Goal: Information Seeking & Learning: Understand process/instructions

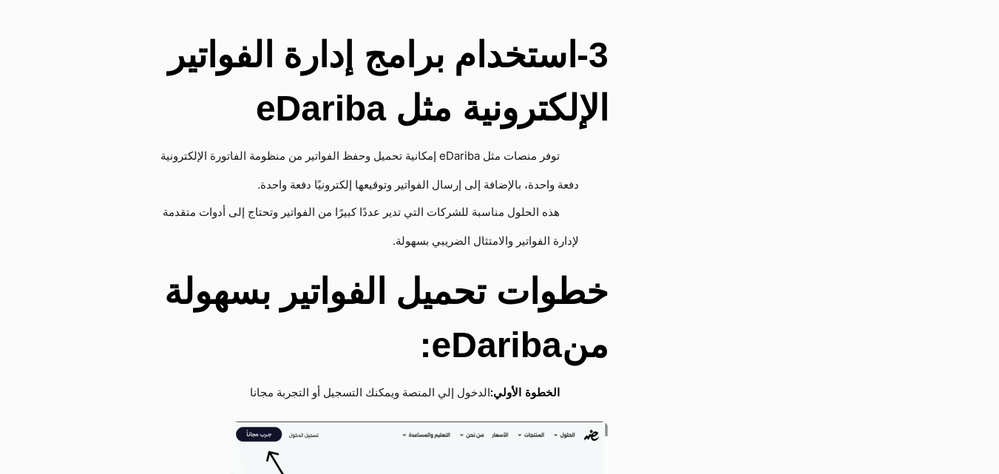
scroll to position [3087, 0]
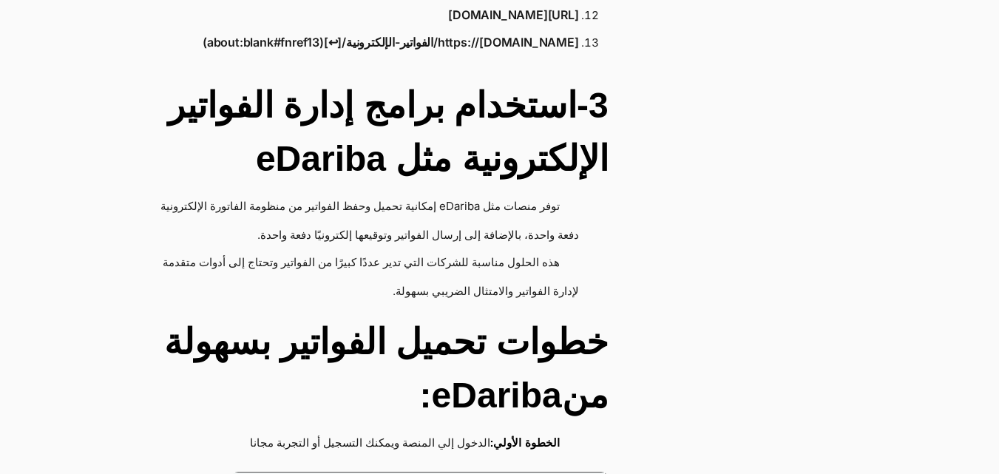
drag, startPoint x: 984, startPoint y: 270, endPoint x: 984, endPoint y: 253, distance: 17.0
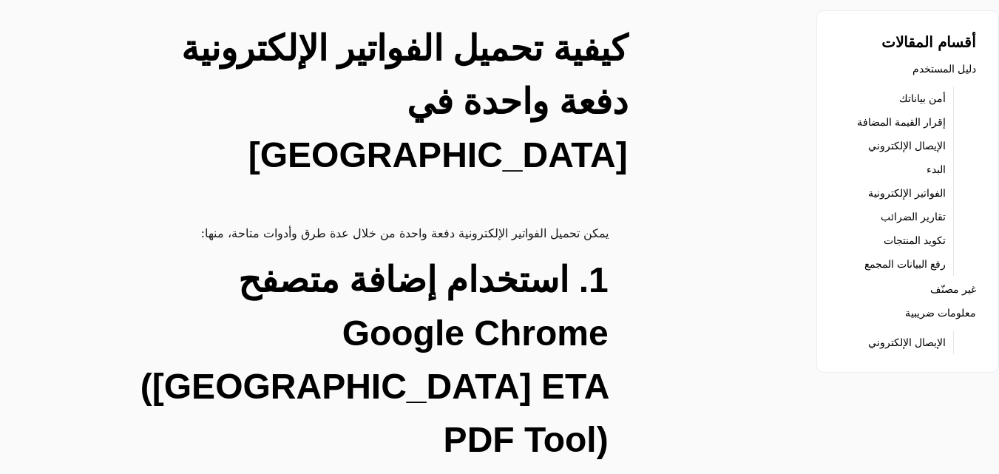
scroll to position [0, 0]
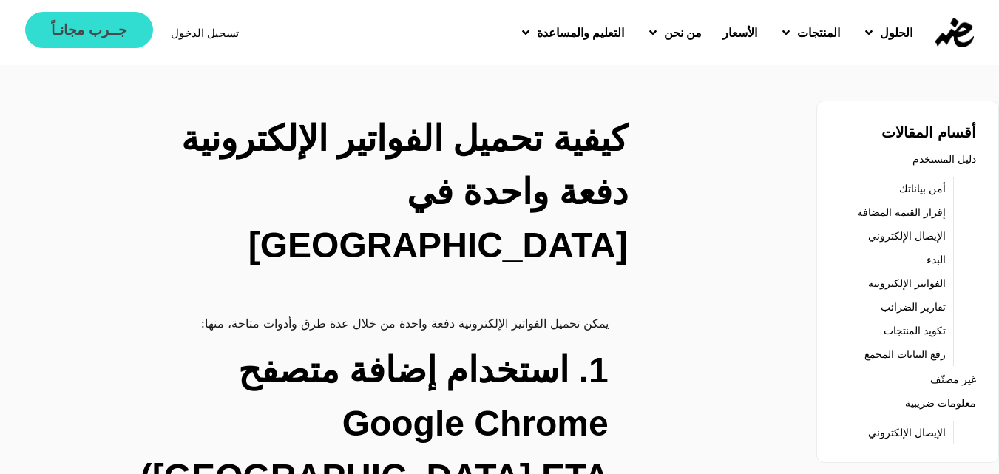
click at [87, 37] on span "جــرب مجانـاً" at bounding box center [88, 30] width 75 height 14
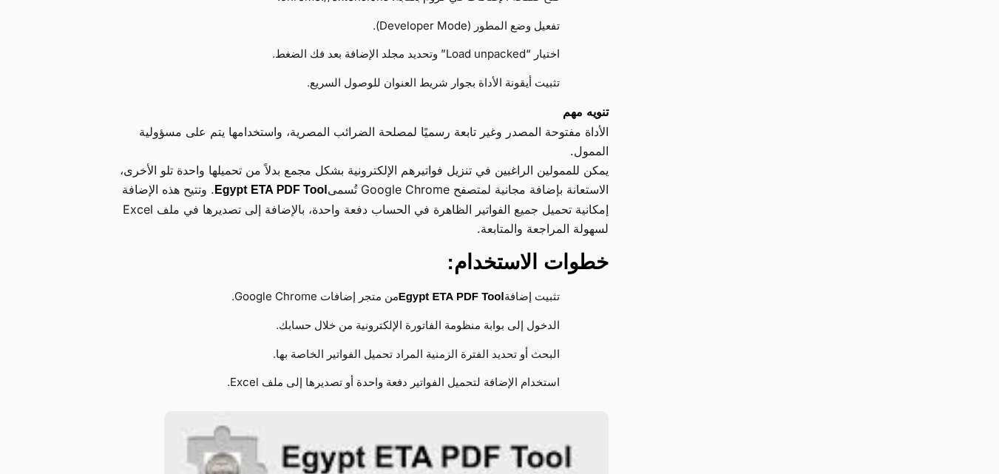
scroll to position [871, 0]
